Goal: Book appointment/travel/reservation

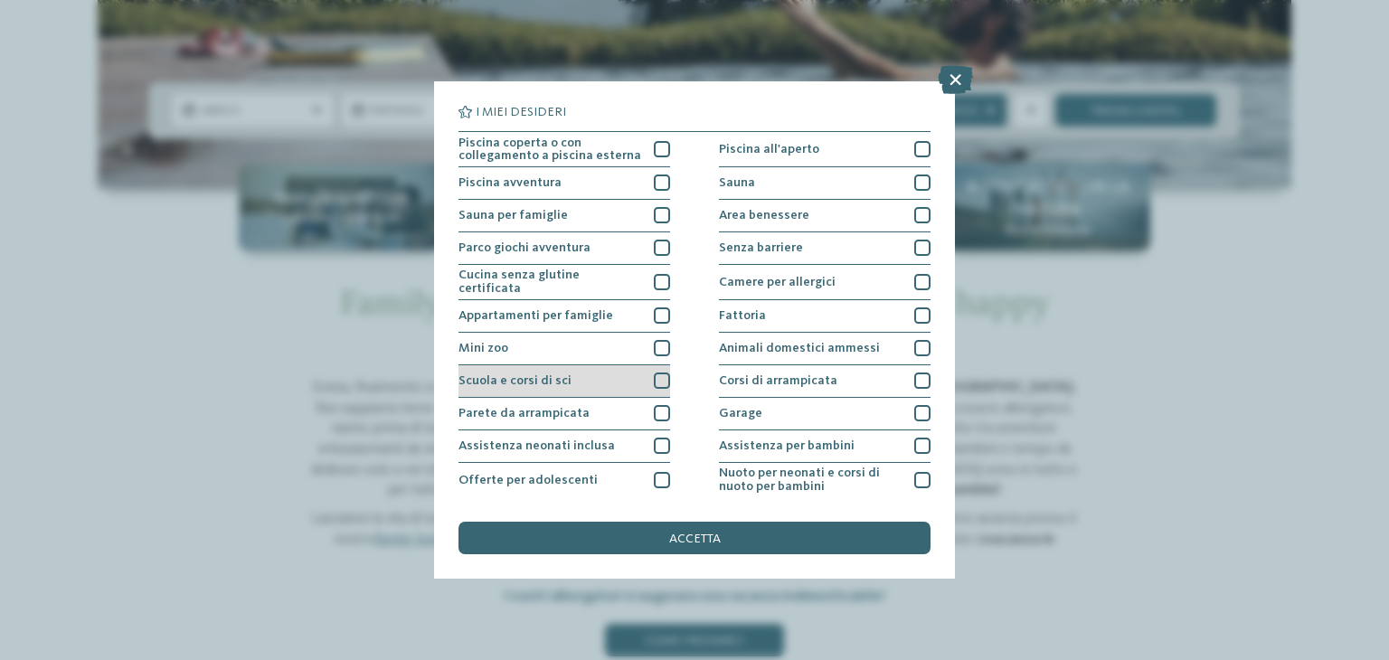
click at [571, 371] on div "Scuola e corsi di sci" at bounding box center [564, 381] width 212 height 33
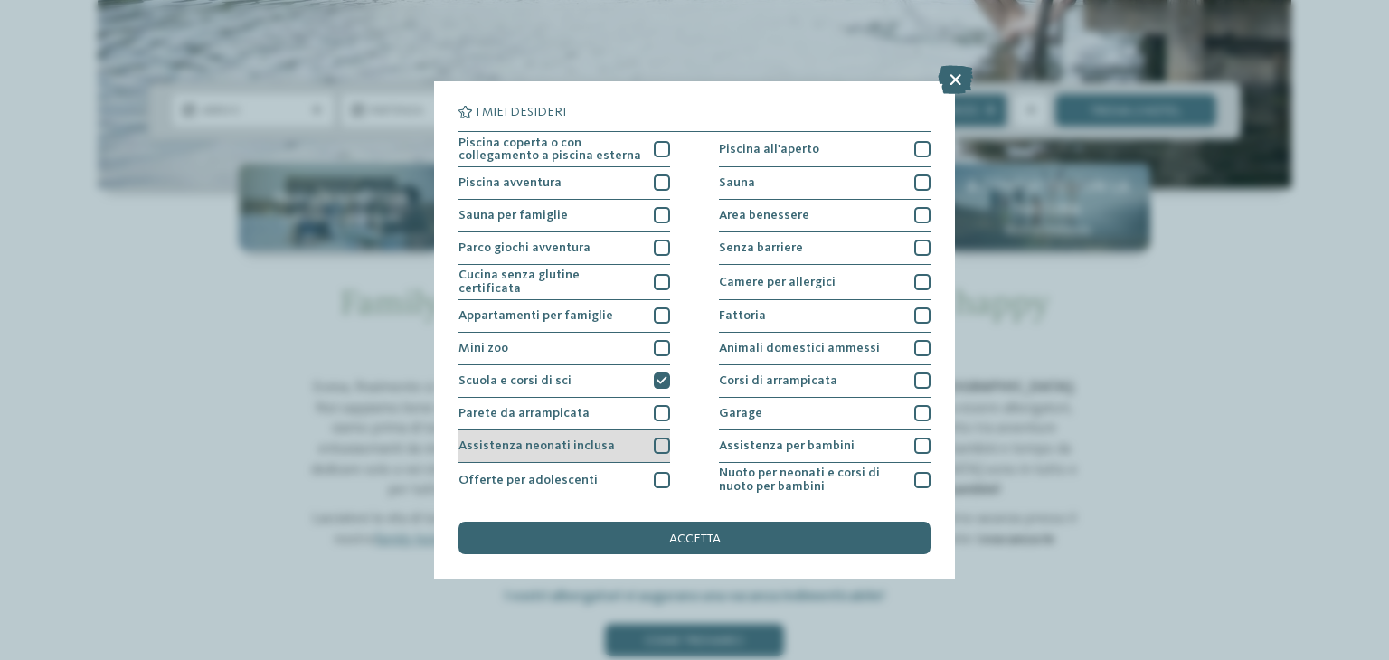
click at [597, 439] on span "Assistenza neonati inclusa" at bounding box center [536, 445] width 156 height 13
click at [703, 536] on span "accetta" at bounding box center [695, 539] width 52 height 13
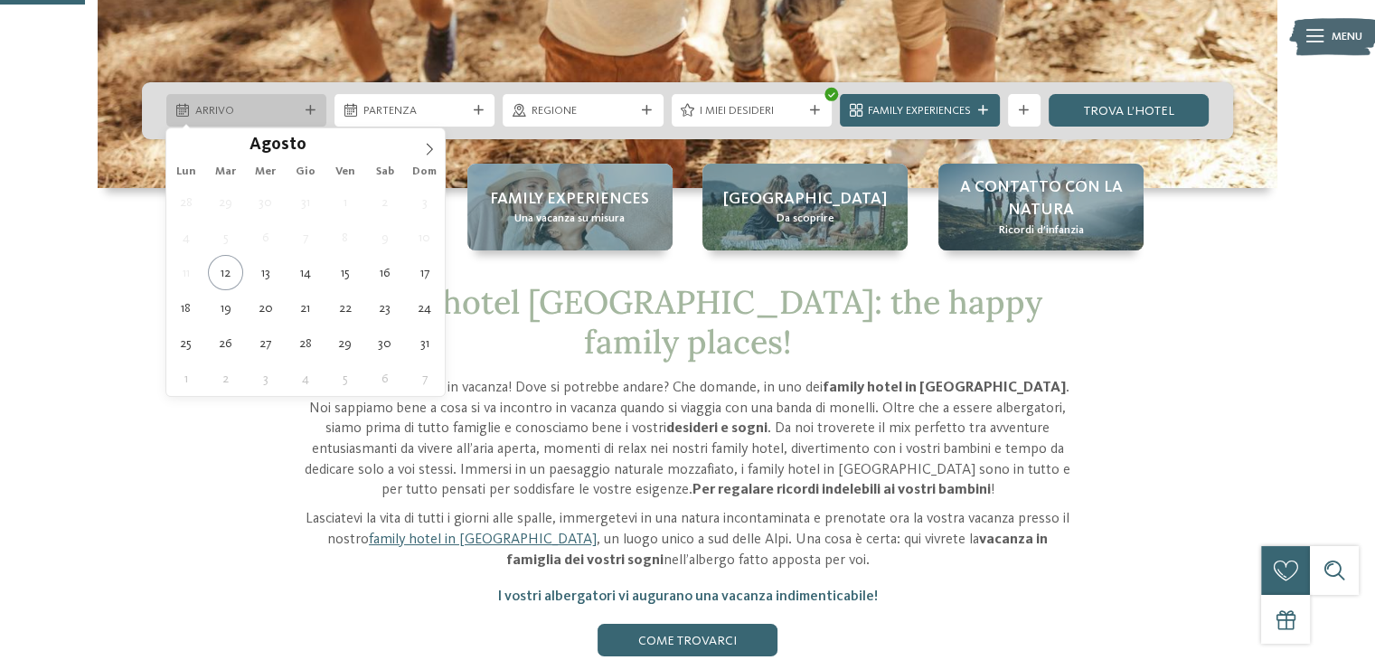
click at [303, 108] on div at bounding box center [310, 111] width 16 height 10
click at [426, 146] on icon at bounding box center [429, 149] width 13 height 13
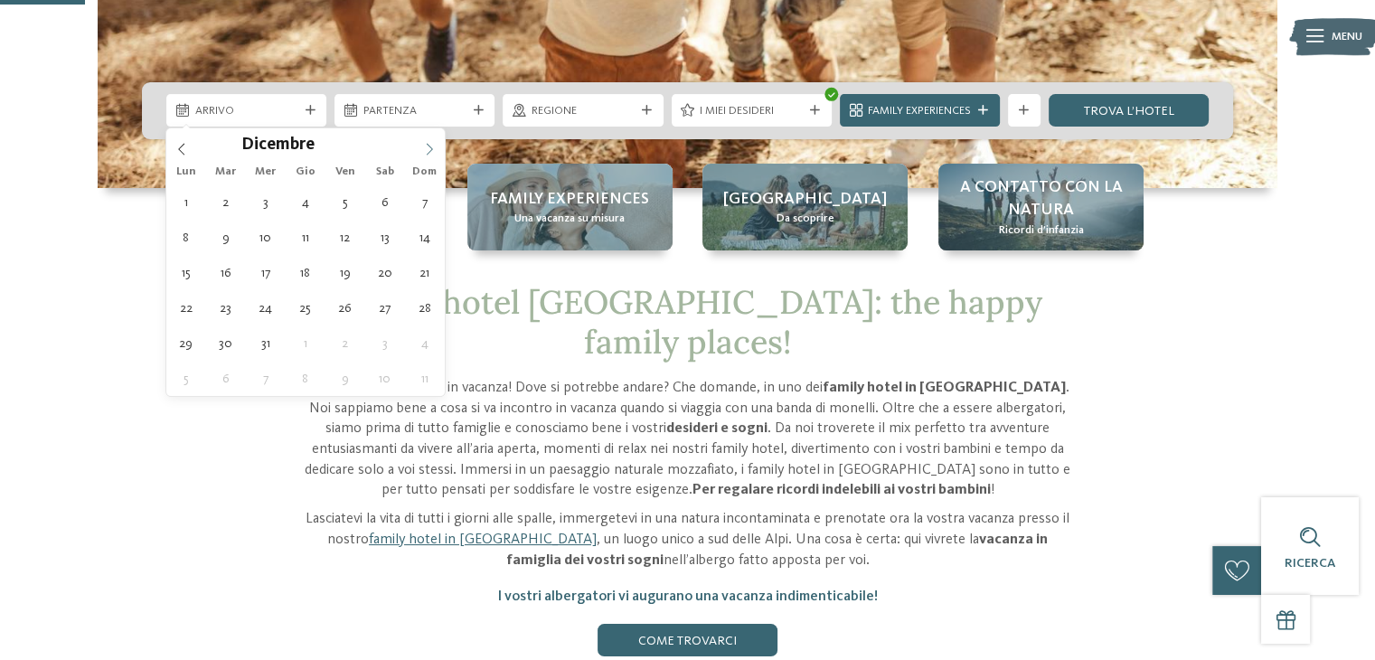
click at [426, 146] on icon at bounding box center [429, 149] width 13 height 13
type input "****"
click at [426, 146] on icon at bounding box center [429, 149] width 13 height 13
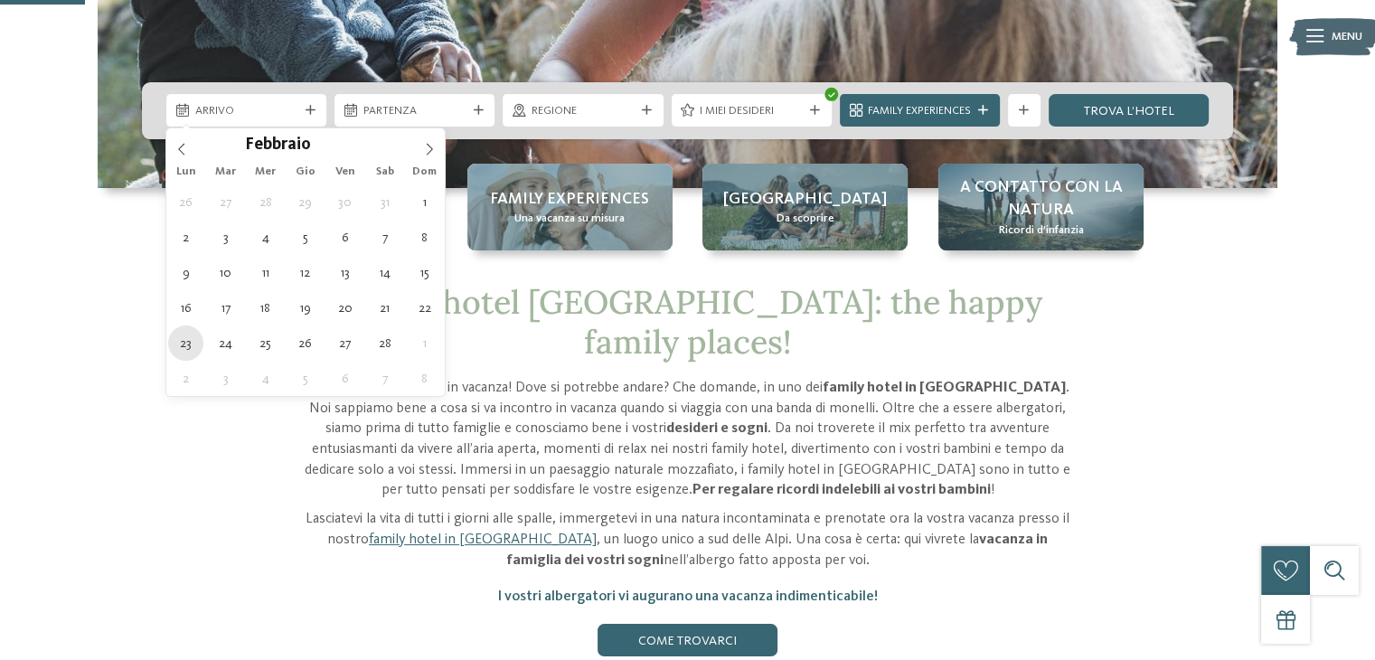
type div "23.02.2026"
type input "****"
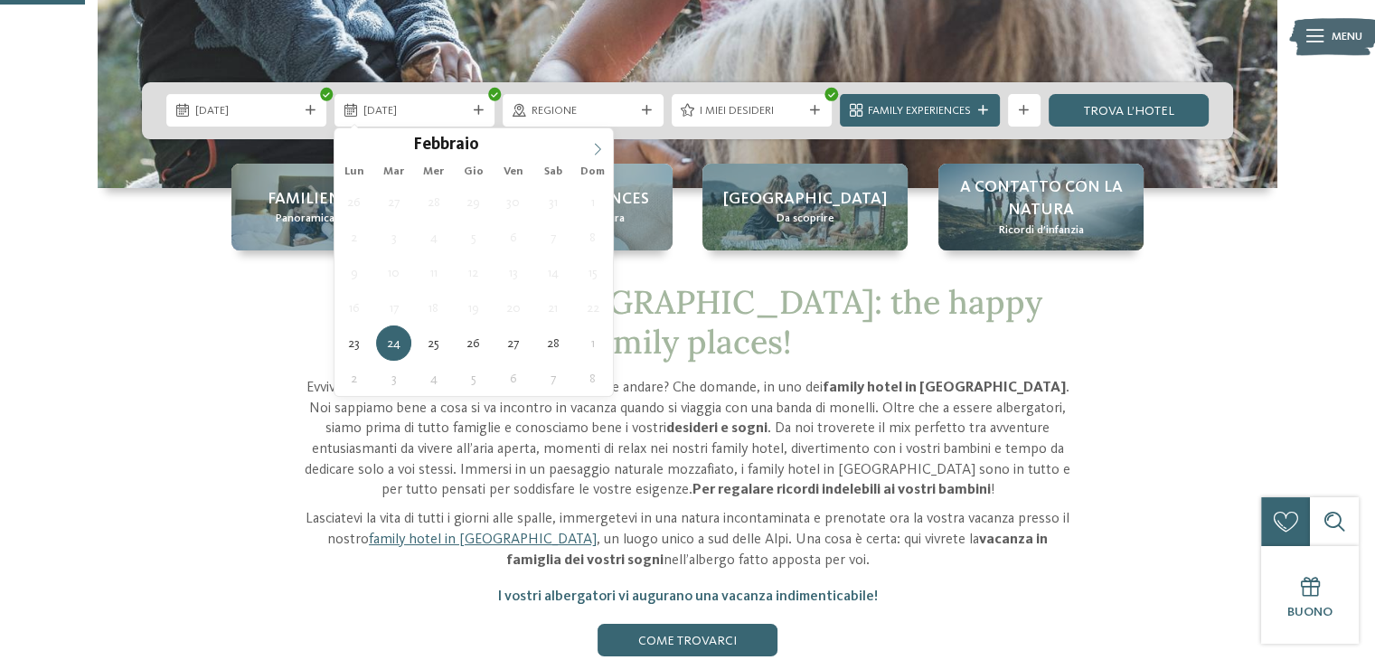
click at [597, 143] on icon at bounding box center [597, 149] width 13 height 13
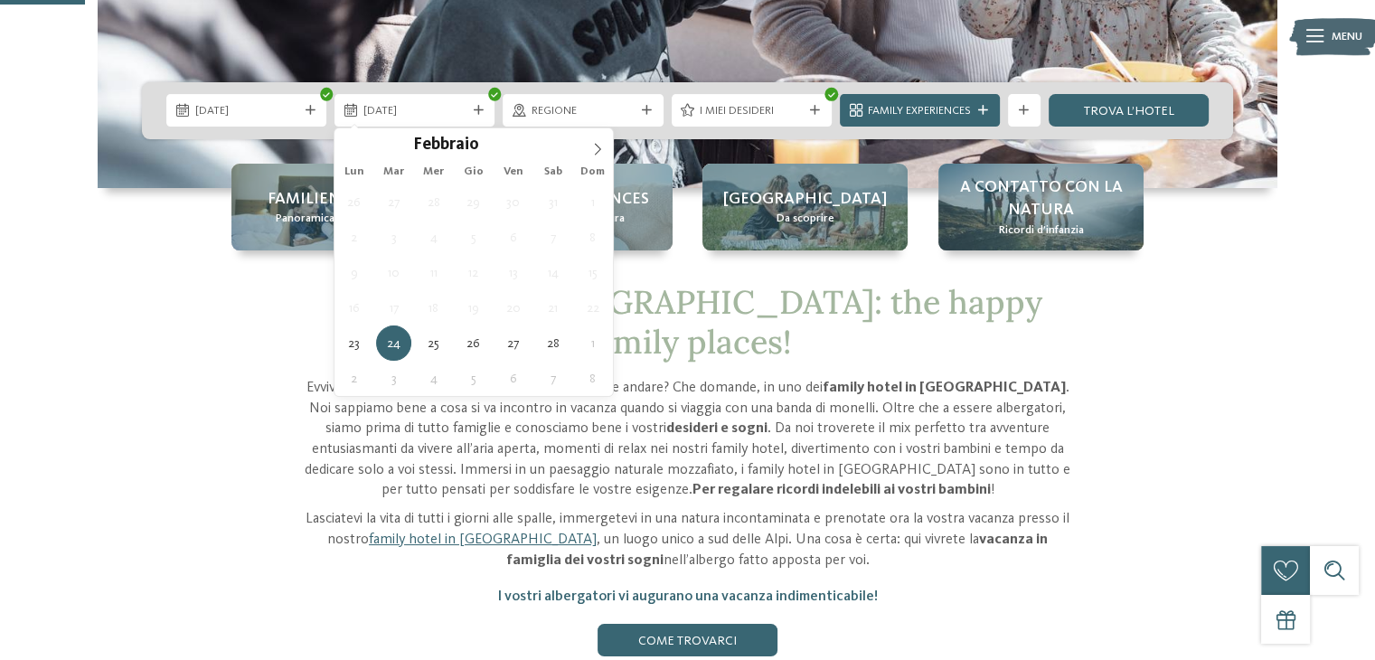
click at [348, 149] on div "Febbraio ****" at bounding box center [474, 143] width 278 height 31
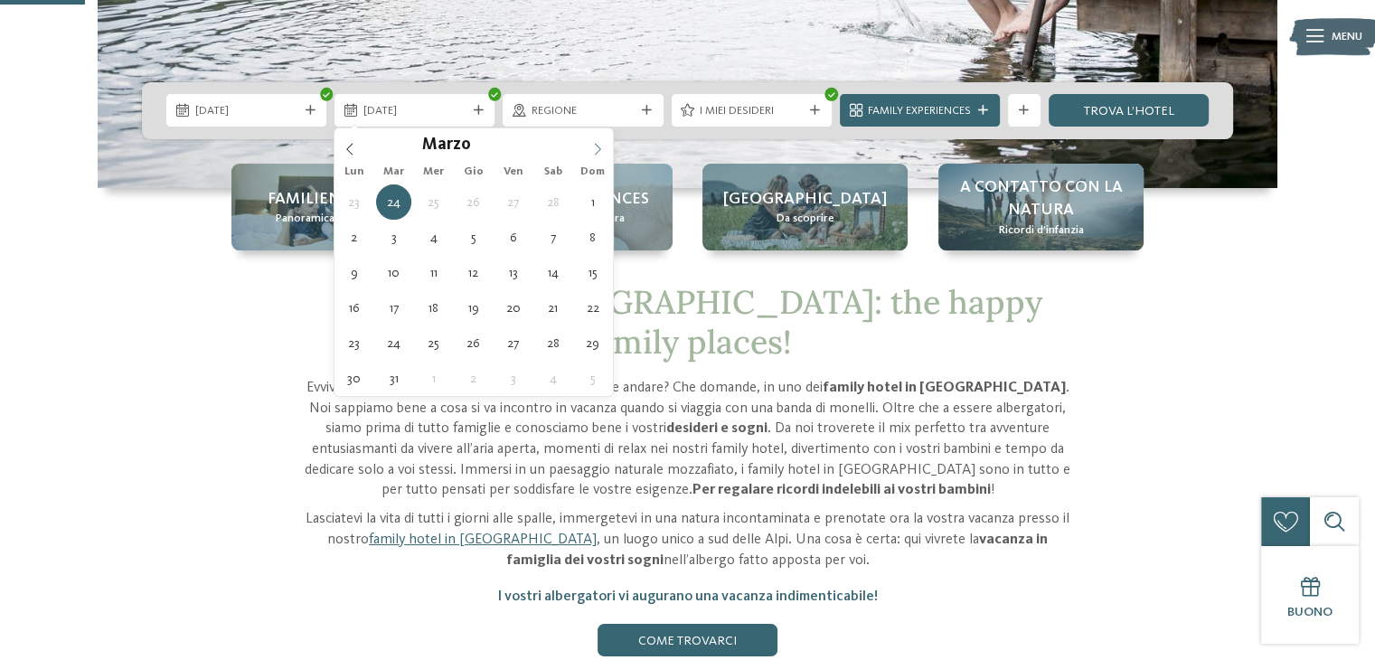
click at [599, 146] on icon at bounding box center [597, 149] width 13 height 13
type div "01.03.2026"
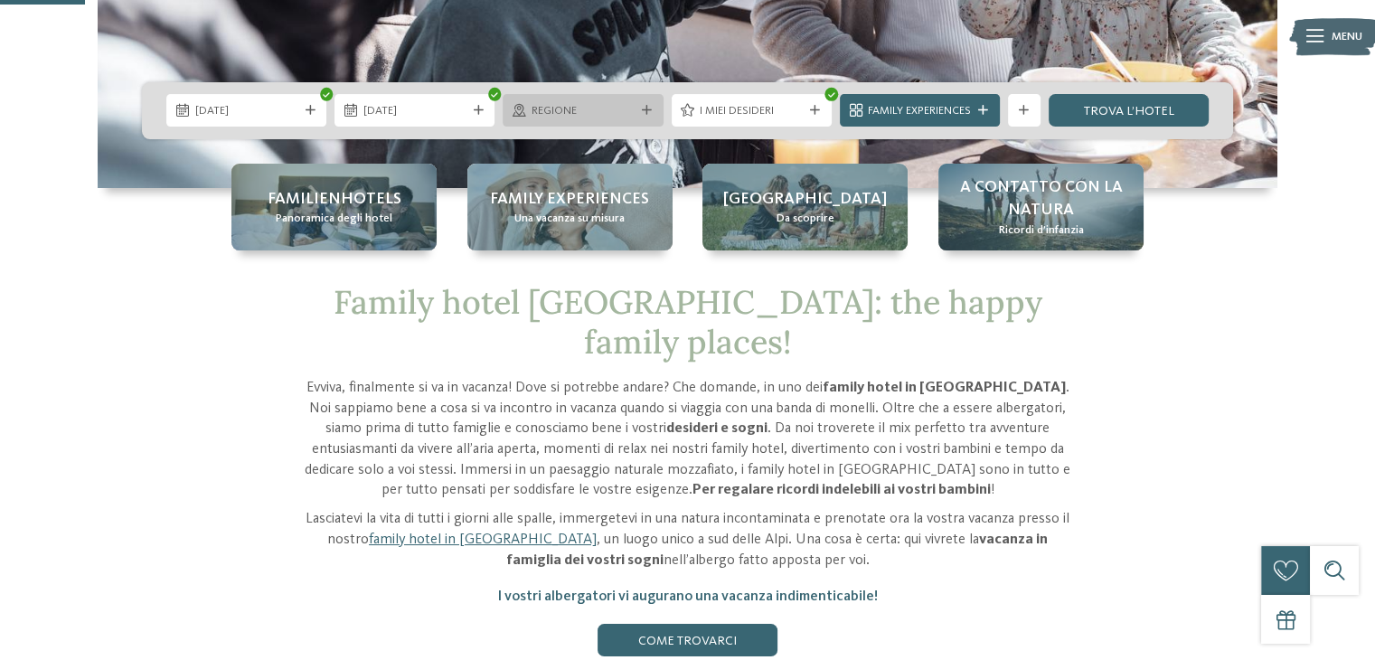
click at [593, 104] on span "Regione" at bounding box center [583, 111] width 103 height 16
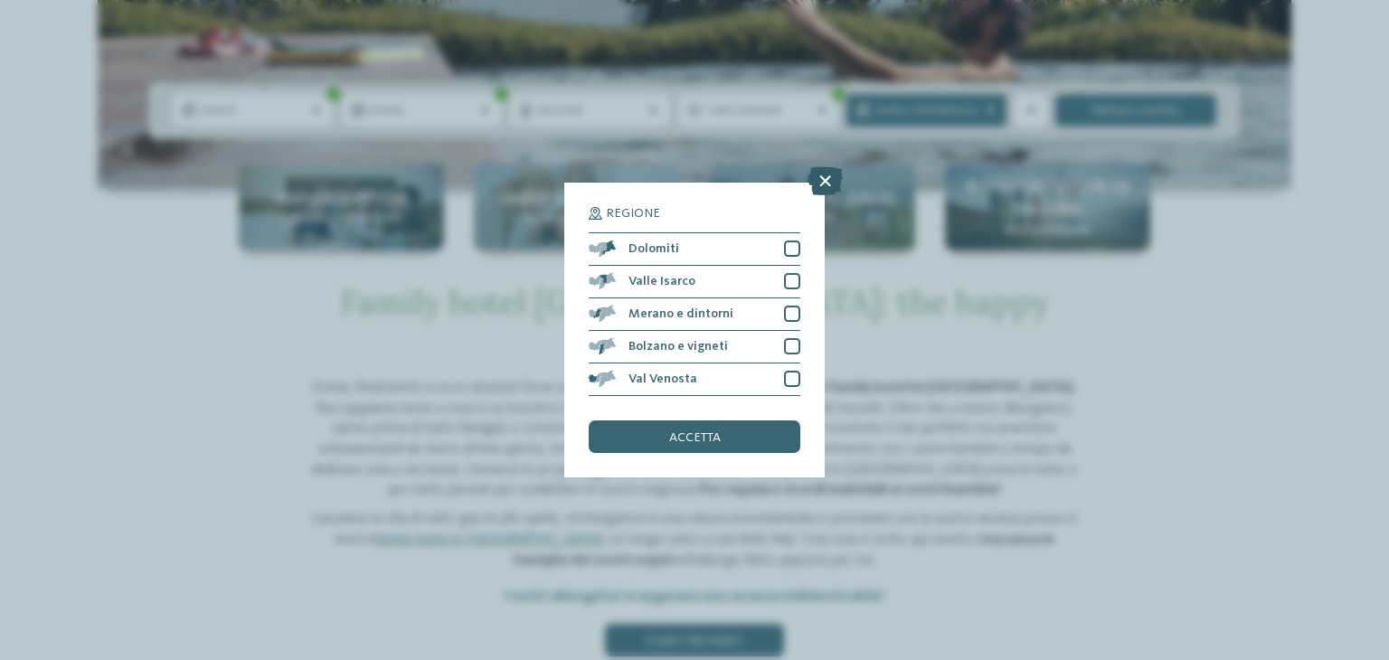
click at [828, 171] on icon at bounding box center [824, 180] width 35 height 29
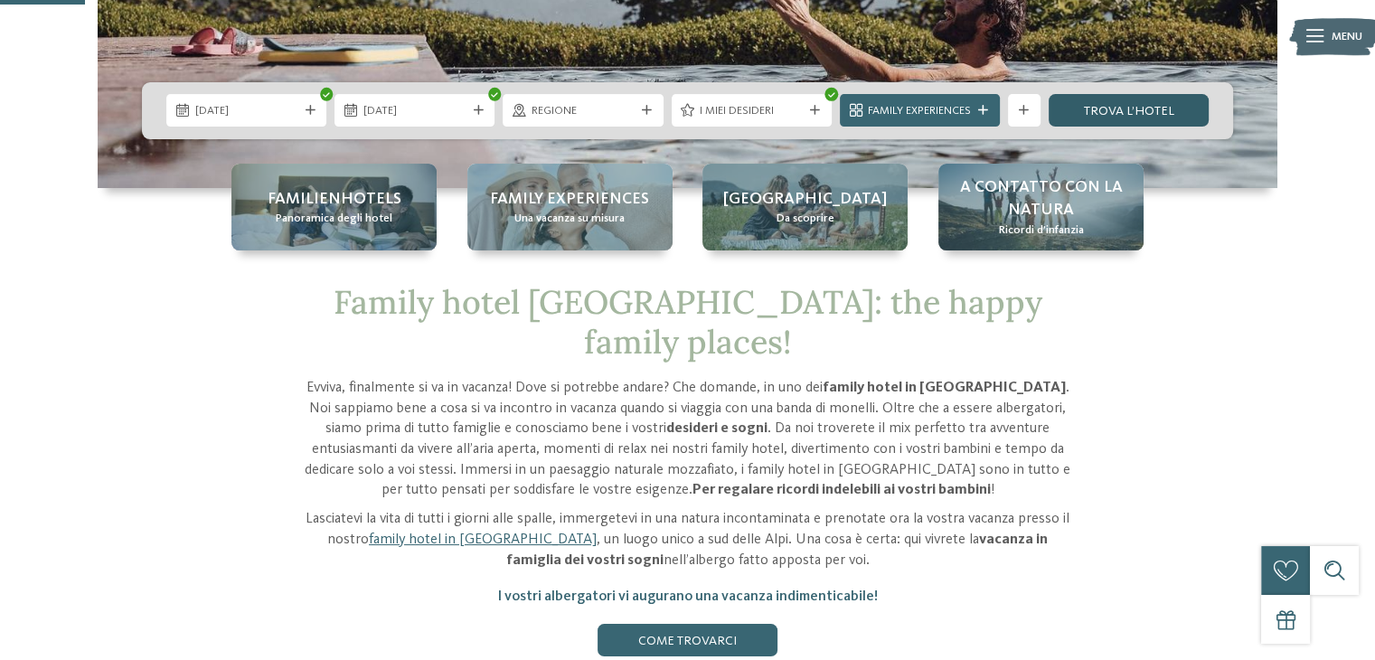
click at [1093, 110] on link "trova l’hotel" at bounding box center [1129, 110] width 160 height 33
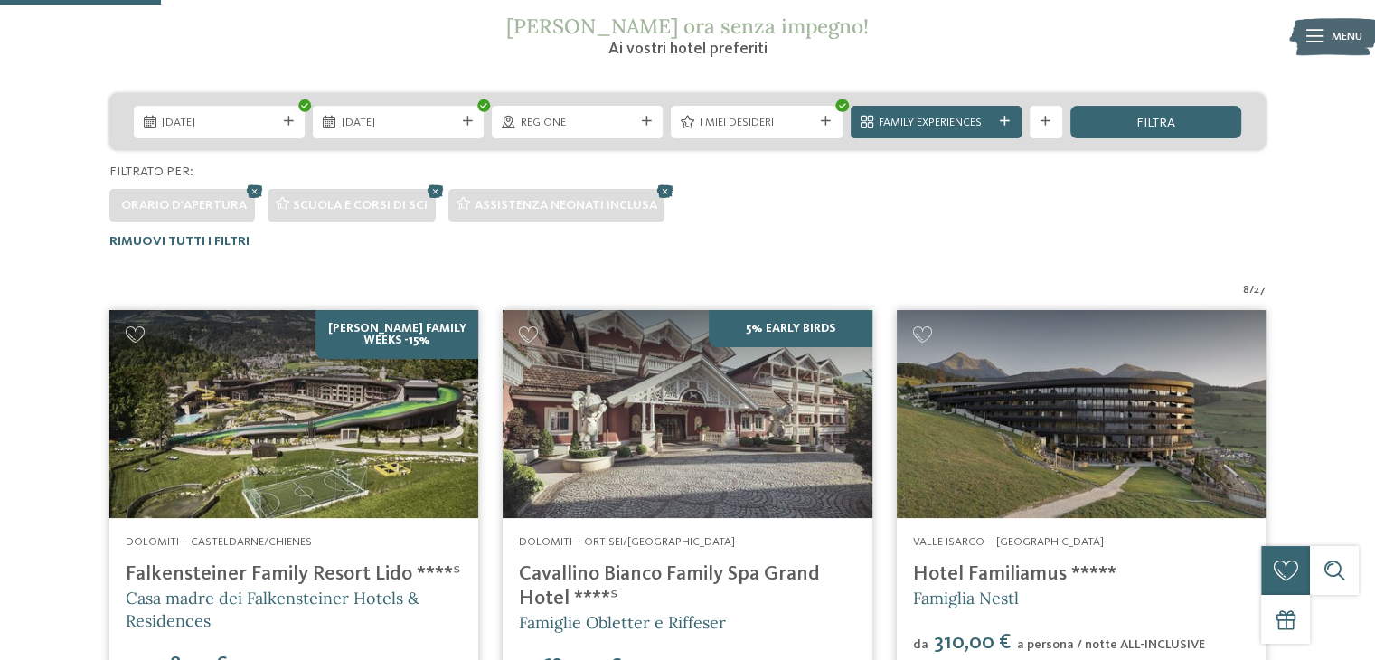
scroll to position [303, 0]
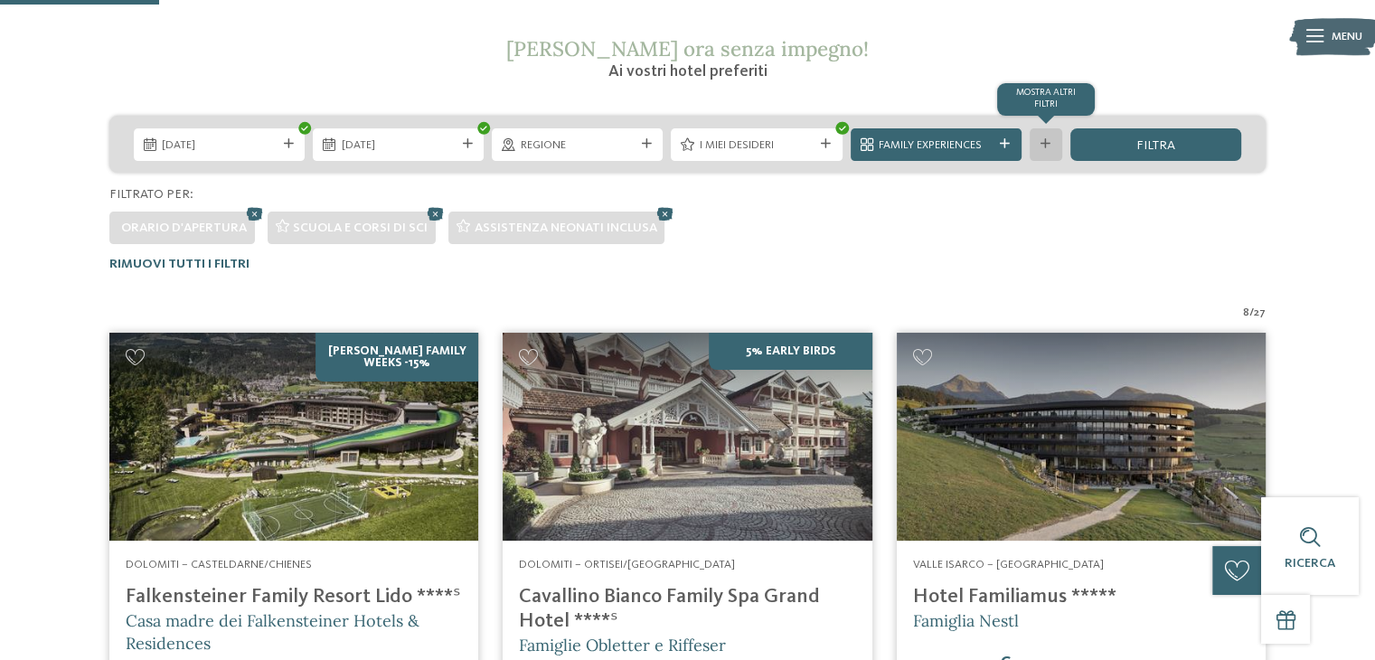
click at [1051, 144] on div at bounding box center [1046, 144] width 16 height 10
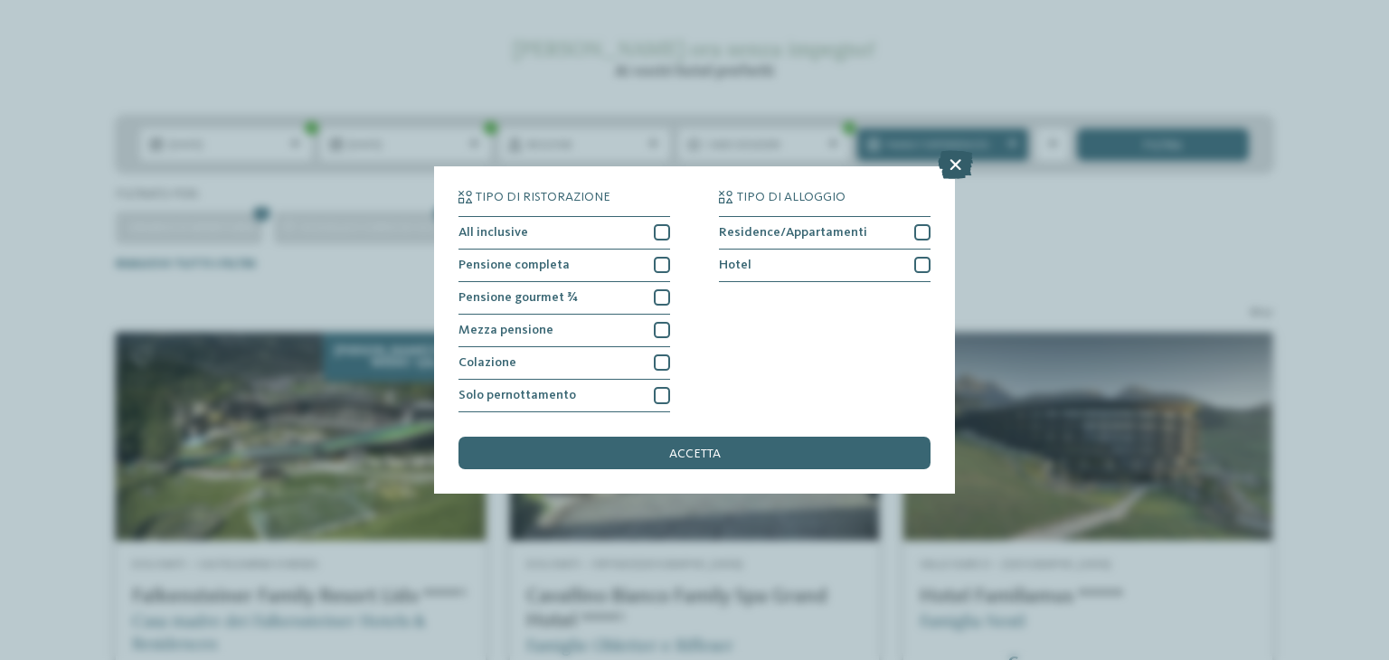
click at [948, 166] on icon at bounding box center [955, 164] width 35 height 29
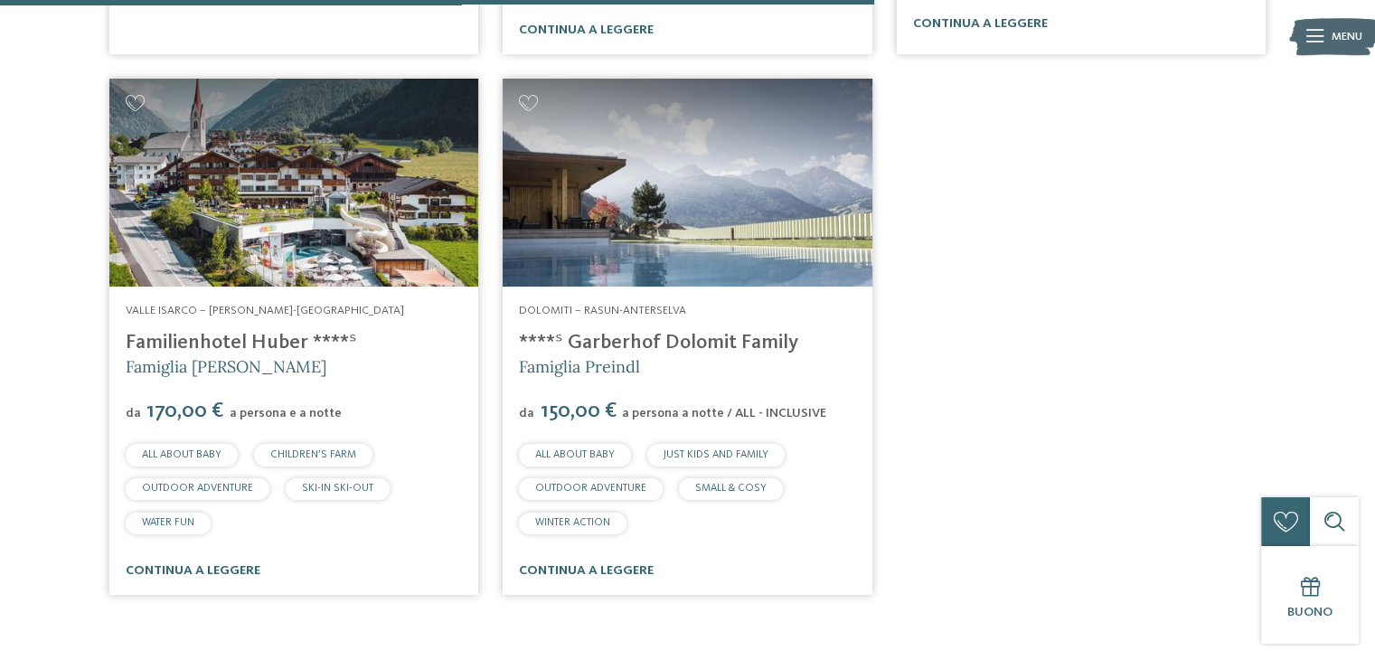
scroll to position [1672, 0]
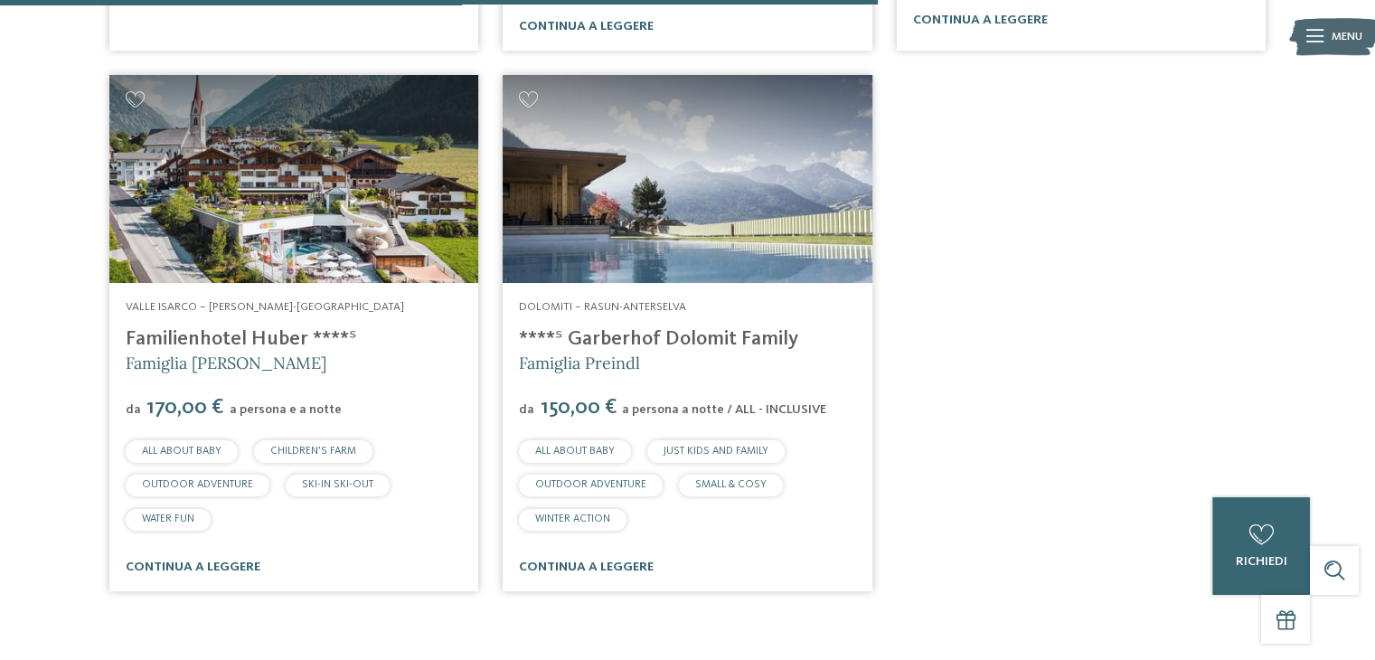
click at [177, 349] on link "Familienhotel Huber ****ˢ" at bounding box center [241, 339] width 231 height 20
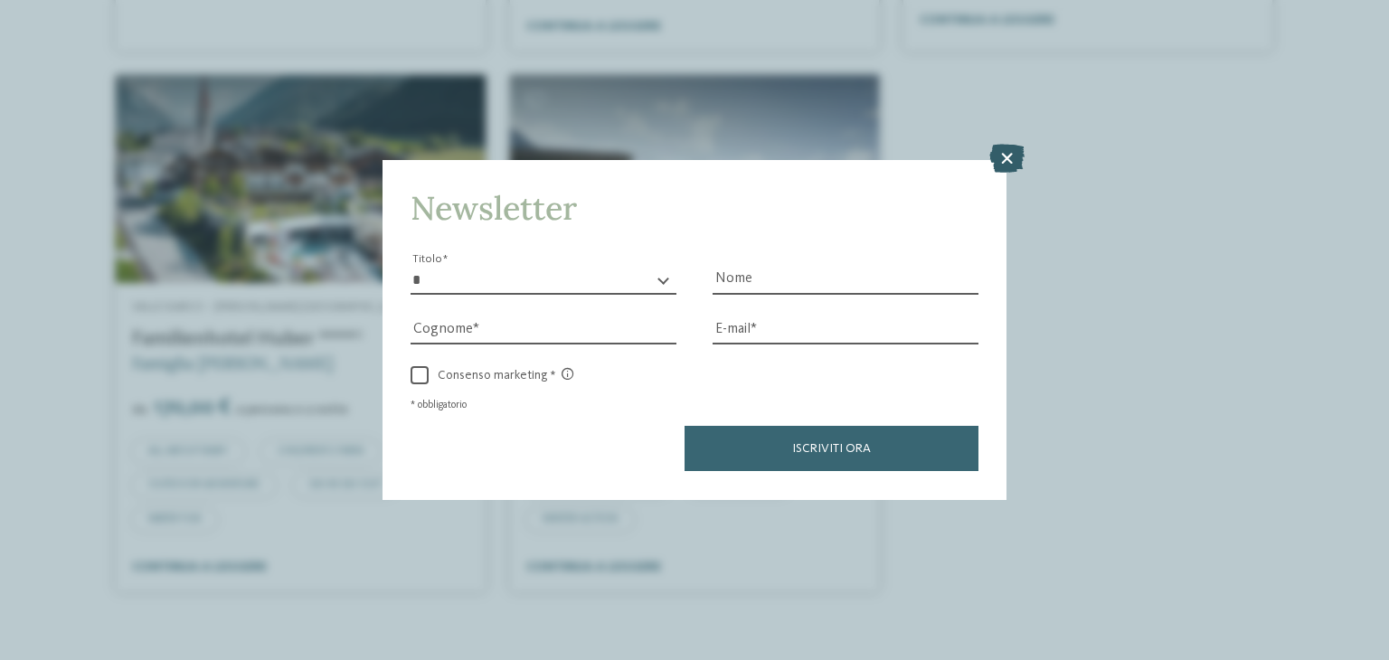
click at [996, 155] on icon at bounding box center [1006, 159] width 35 height 29
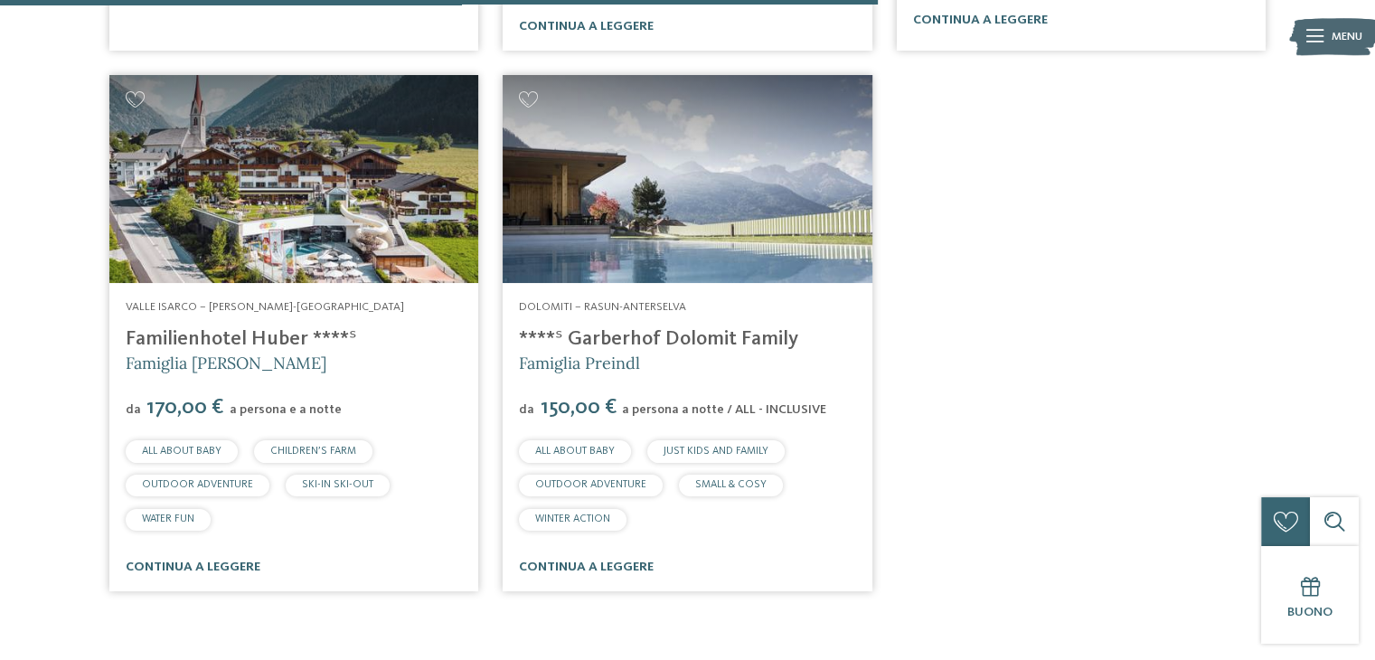
drag, startPoint x: 795, startPoint y: 374, endPoint x: 574, endPoint y: 378, distance: 220.6
click at [574, 352] on h4 "****ˢ Garberhof Dolomit Family" at bounding box center [687, 339] width 336 height 24
copy link "Garberhof Dolomit Family"
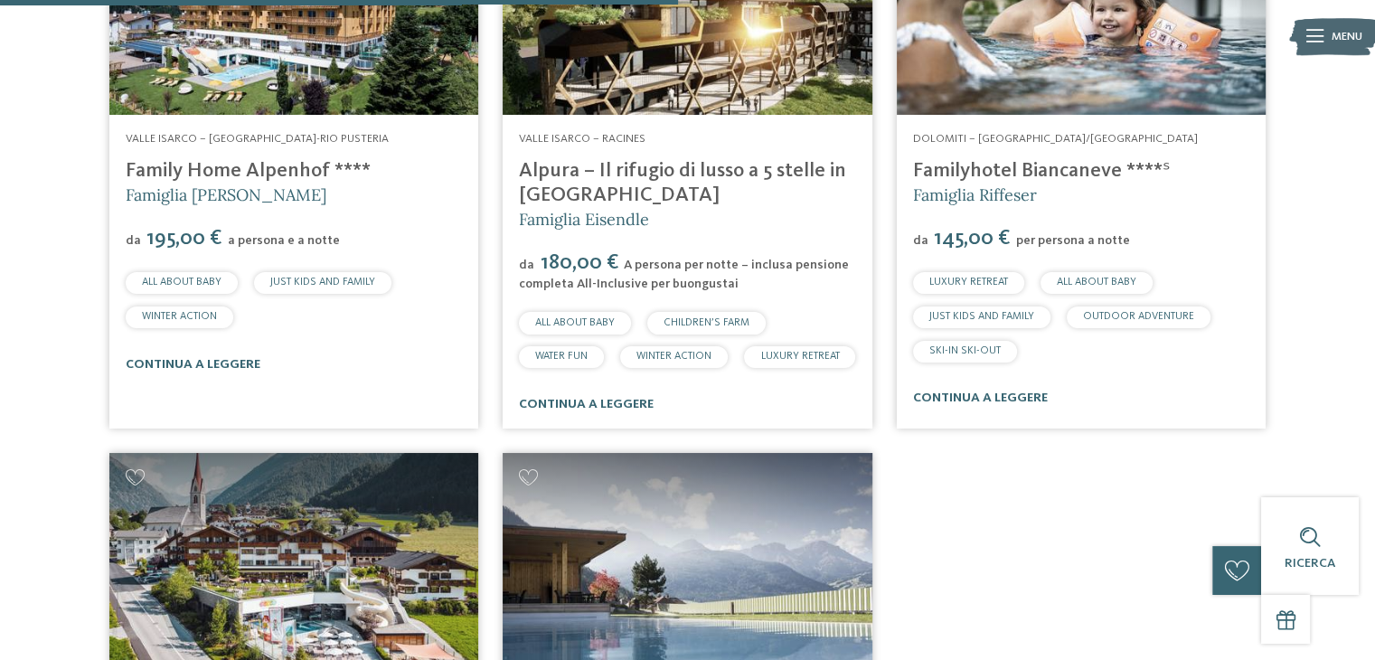
scroll to position [1316, 0]
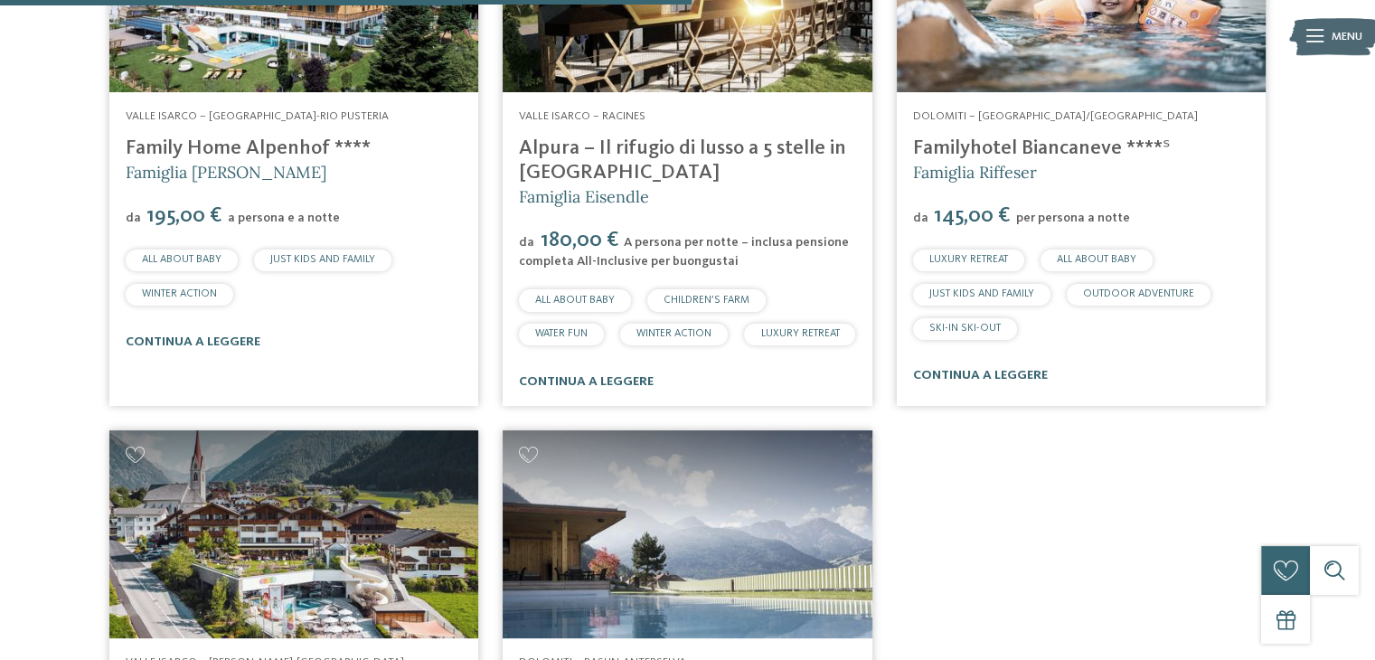
click at [633, 155] on link "Alpura – Il rifugio di lusso a 5 stelle in Alto Adige" at bounding box center [682, 160] width 327 height 44
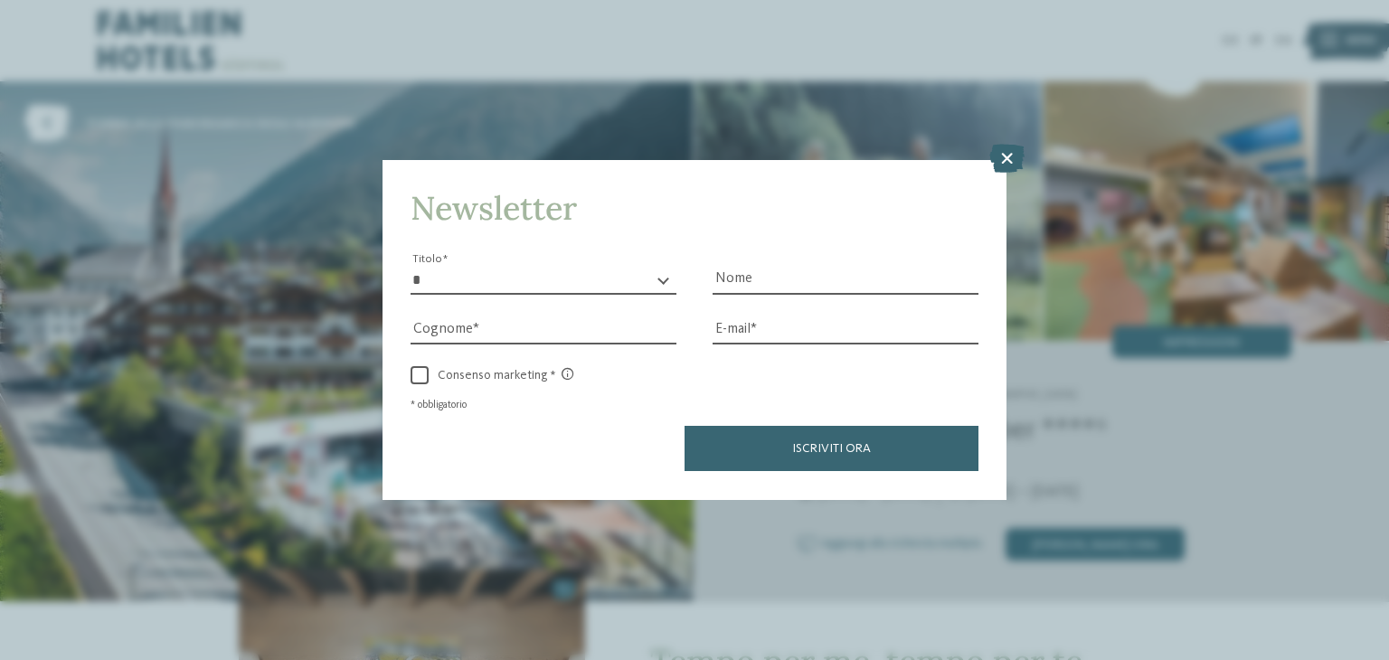
click at [1004, 159] on icon at bounding box center [1006, 159] width 35 height 29
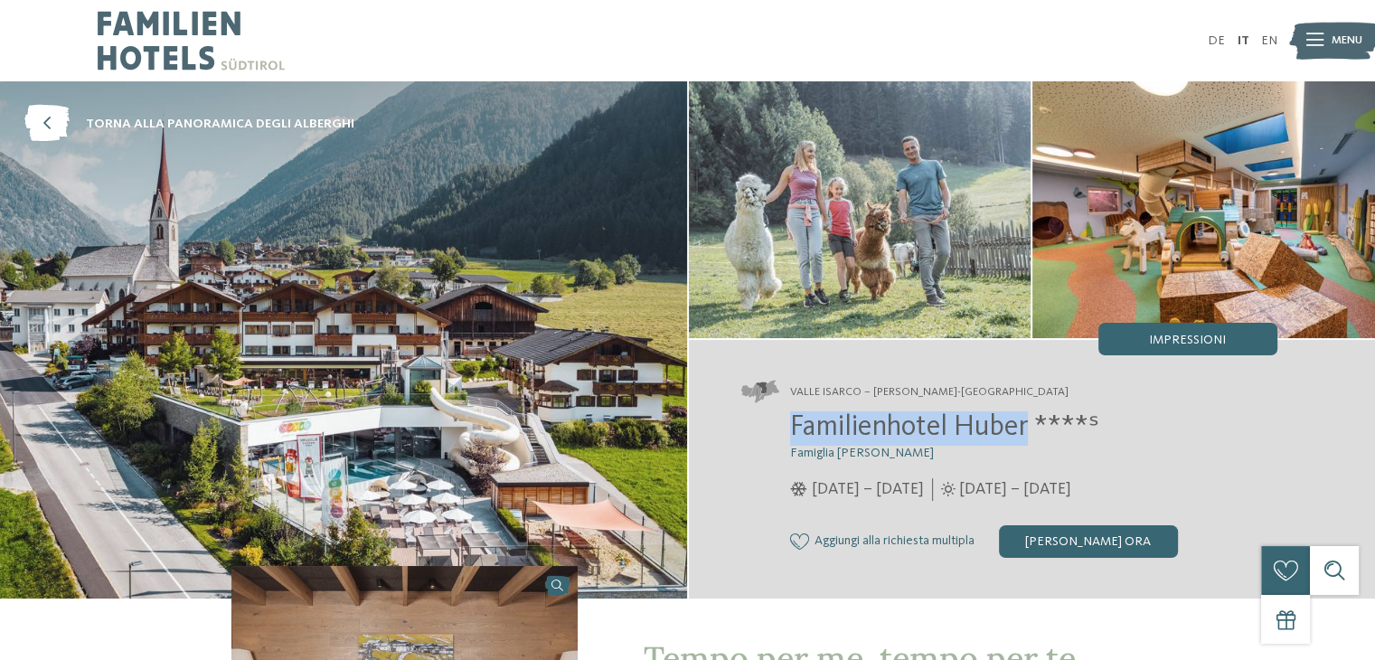
drag, startPoint x: 1030, startPoint y: 426, endPoint x: 794, endPoint y: 435, distance: 236.1
click at [794, 435] on span "Familienhotel Huber ****ˢ" at bounding box center [944, 427] width 309 height 29
copy span "Familienhotel [PERSON_NAME]"
